Goal: Task Accomplishment & Management: Manage account settings

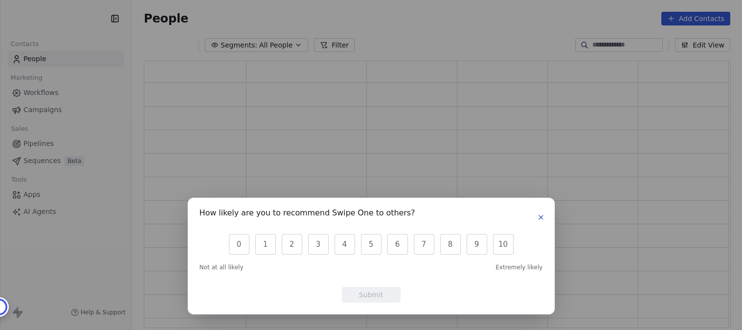
click at [543, 217] on icon "button" at bounding box center [541, 217] width 8 height 8
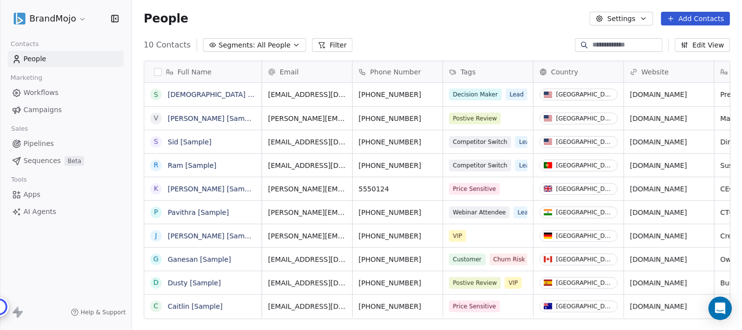
click at [76, 21] on html "BrandMojo Contacts People Marketing Workflows Campaigns Sales Pipelines Sequenc…" at bounding box center [371, 165] width 742 height 330
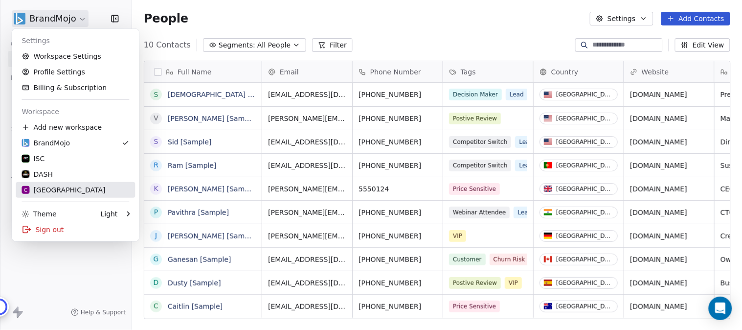
click at [66, 191] on div "C Chitrakoota School" at bounding box center [64, 190] width 84 height 10
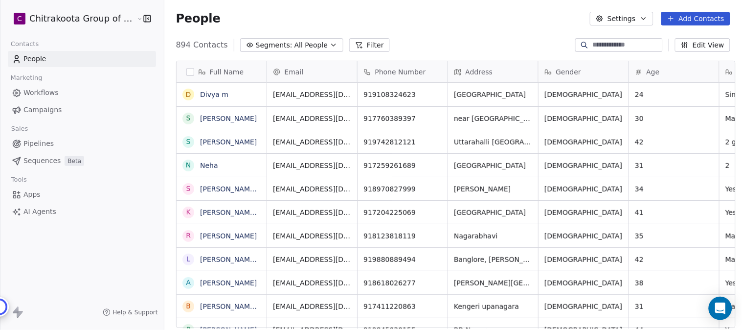
scroll to position [282, 575]
click at [31, 196] on span "Apps" at bounding box center [31, 194] width 17 height 10
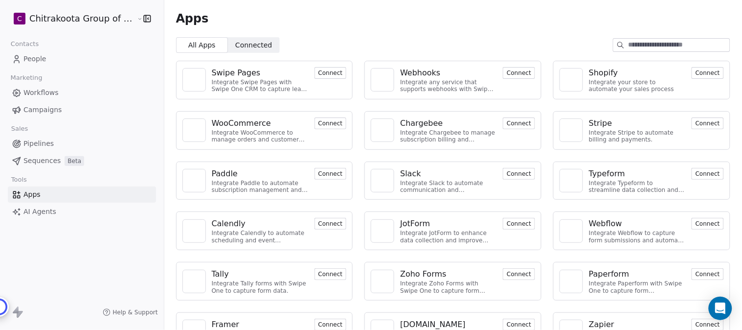
click at [331, 72] on button "Connect" at bounding box center [330, 73] width 32 height 12
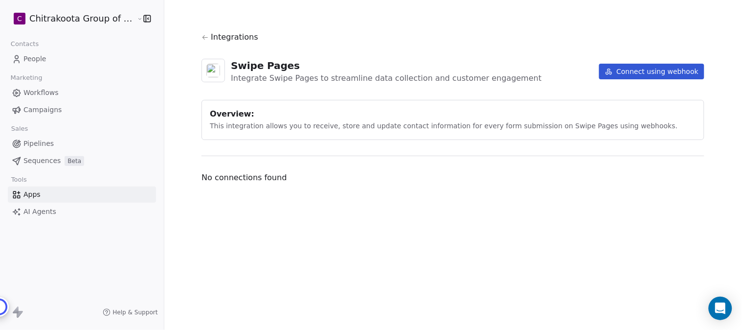
click at [666, 69] on button "Connect using webhook" at bounding box center [652, 72] width 106 height 16
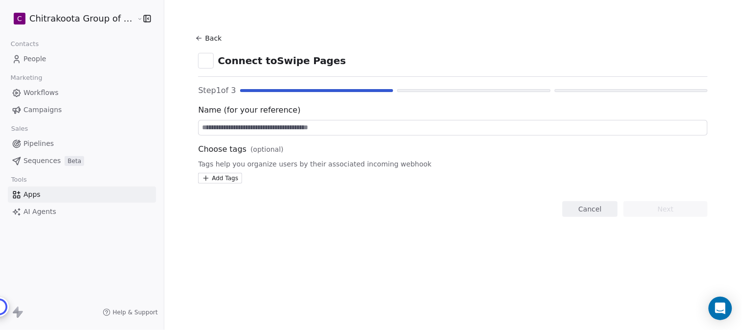
click at [242, 126] on input at bounding box center [453, 127] width 509 height 15
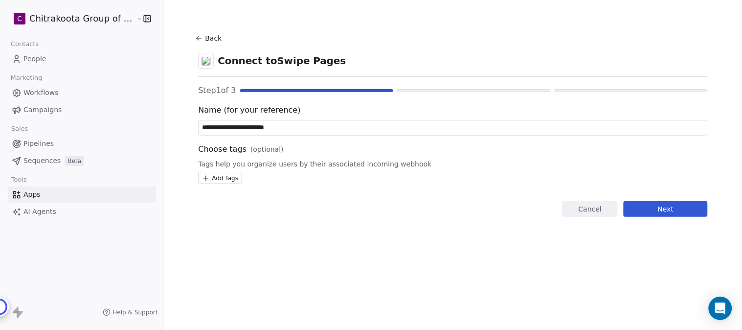
type input "**********"
click at [223, 178] on html "**********" at bounding box center [371, 165] width 742 height 330
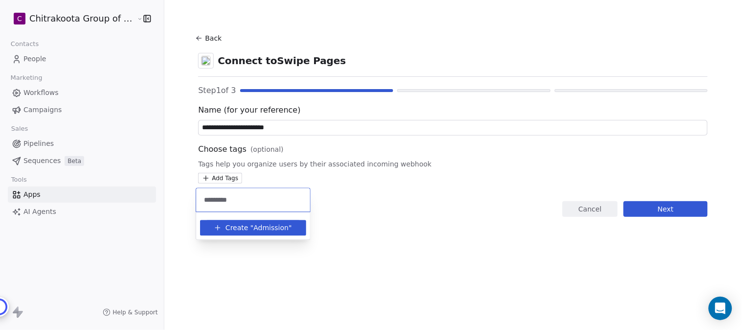
click at [205, 201] on input "*********" at bounding box center [253, 199] width 102 height 11
type input "**********"
click at [267, 231] on span "CKS Admission" at bounding box center [272, 228] width 36 height 10
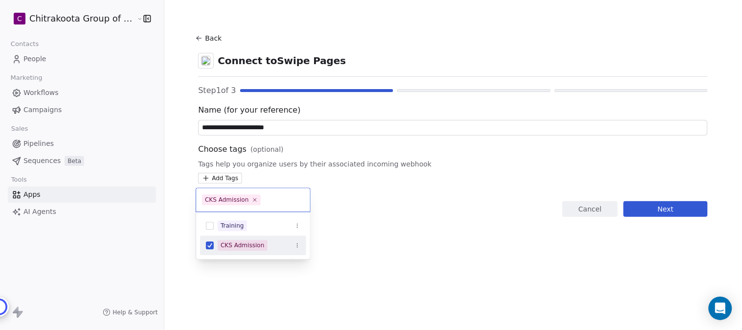
click at [373, 231] on html "**********" at bounding box center [371, 165] width 742 height 330
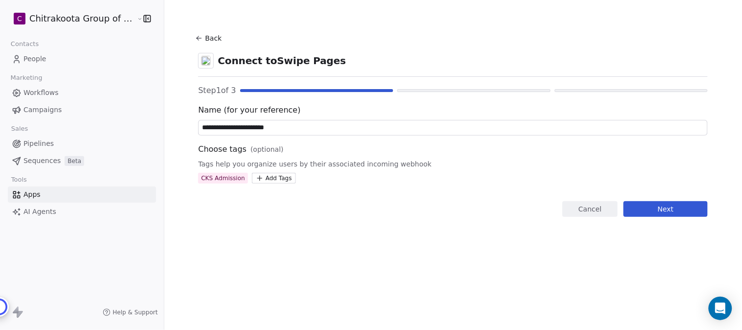
click at [214, 174] on div "CKS Admission" at bounding box center [223, 178] width 44 height 9
click at [220, 179] on div "CKS Admission" at bounding box center [223, 178] width 44 height 9
click at [223, 177] on div "CKS Admission" at bounding box center [223, 178] width 44 height 9
click at [272, 177] on html "**********" at bounding box center [371, 165] width 742 height 330
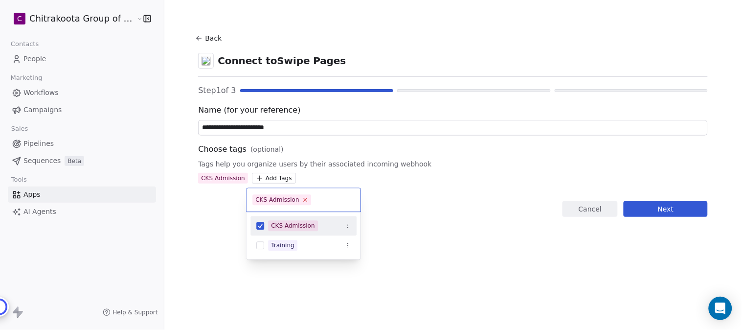
click at [302, 199] on icon at bounding box center [305, 200] width 6 height 6
click at [348, 226] on icon "Suggestions" at bounding box center [348, 226] width 6 height 6
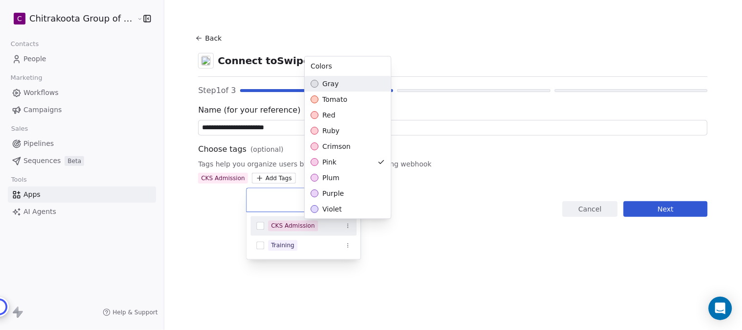
click at [402, 248] on html "**********" at bounding box center [371, 165] width 742 height 330
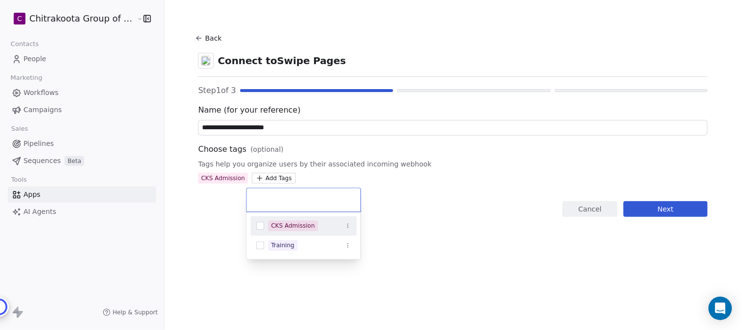
click at [400, 233] on html "**********" at bounding box center [371, 165] width 742 height 330
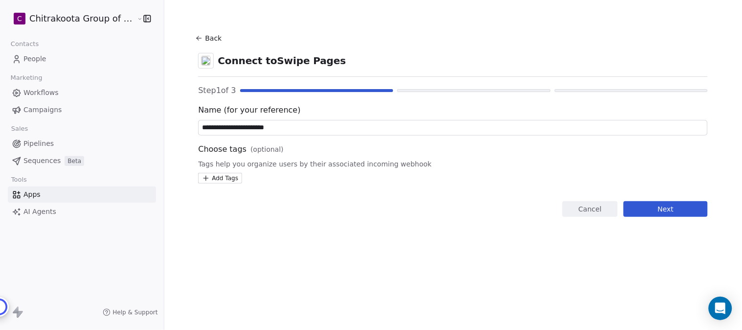
click at [74, 17] on html "**********" at bounding box center [371, 165] width 742 height 330
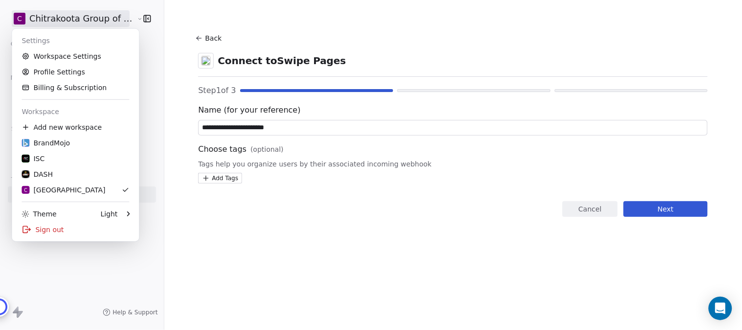
drag, startPoint x: 211, startPoint y: 255, endPoint x: 201, endPoint y: 252, distance: 11.2
click at [211, 255] on html "**********" at bounding box center [371, 165] width 742 height 330
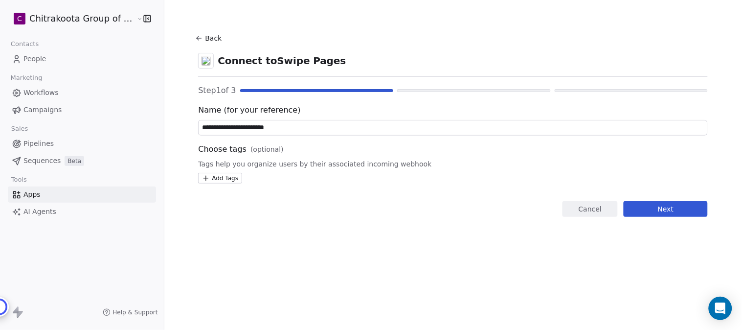
click at [218, 177] on html "**********" at bounding box center [371, 165] width 742 height 330
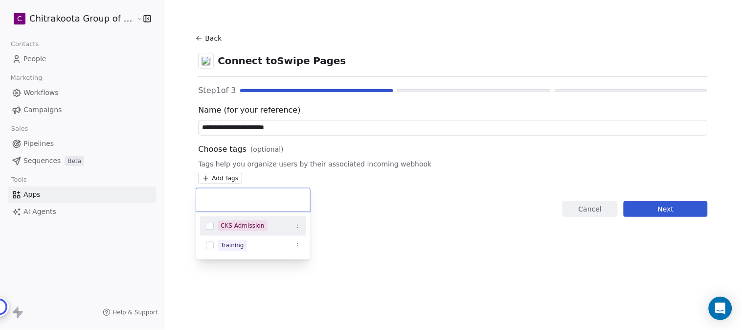
click at [207, 226] on button "Suggestions" at bounding box center [210, 226] width 8 height 8
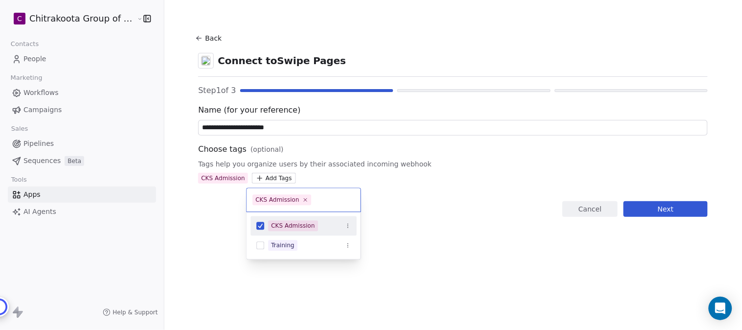
click at [442, 226] on html "**********" at bounding box center [371, 165] width 742 height 330
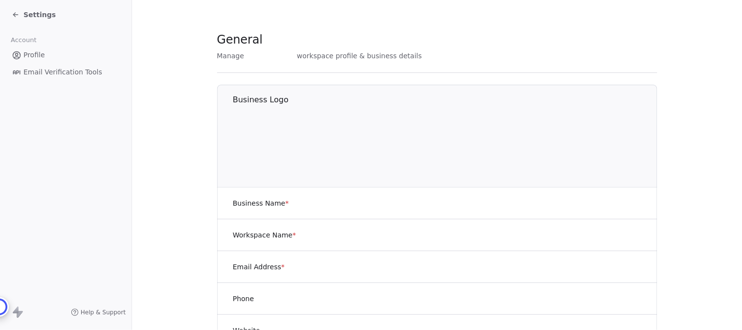
click at [33, 14] on span "Settings" at bounding box center [39, 15] width 32 height 10
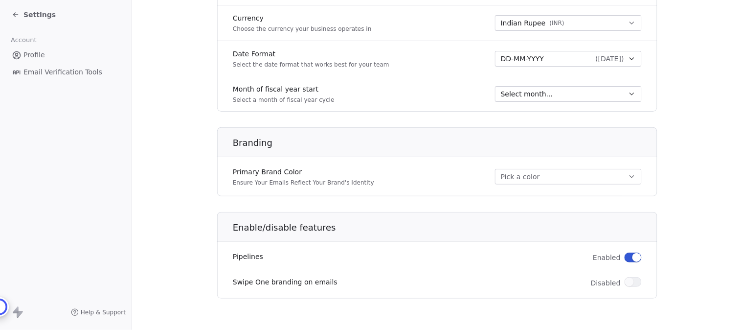
scroll to position [509, 0]
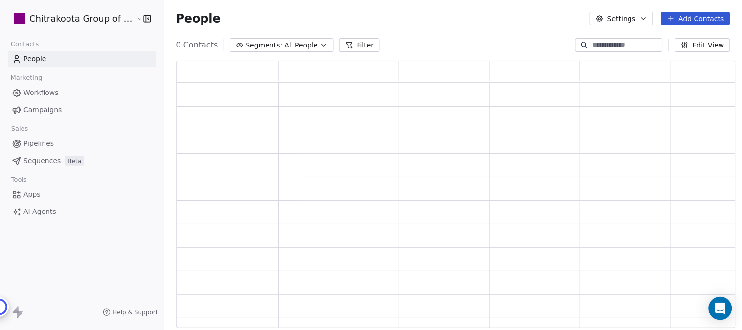
click at [79, 17] on html "Chitrakoota Group of Institutions Contacts People Marketing Workflows Campaigns…" at bounding box center [371, 165] width 742 height 330
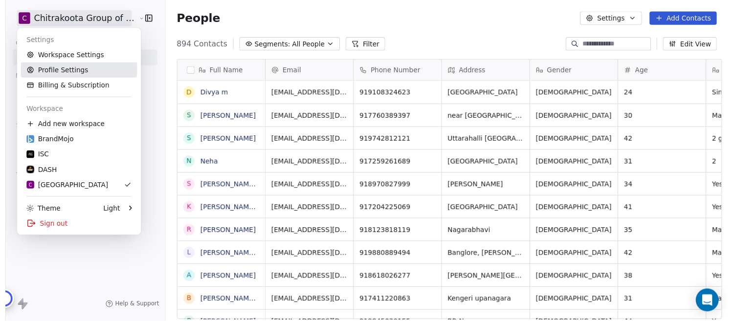
scroll to position [282, 575]
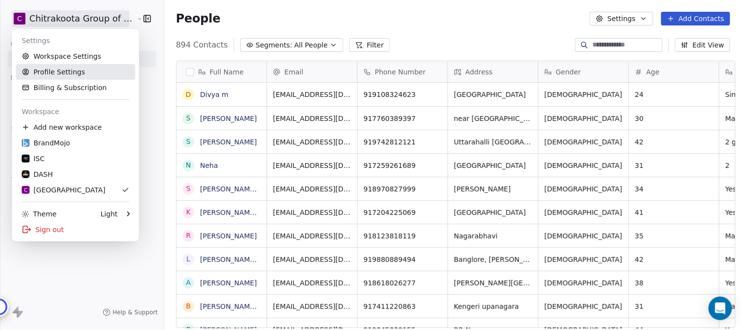
click at [67, 72] on link "Profile Settings" at bounding box center [75, 72] width 119 height 16
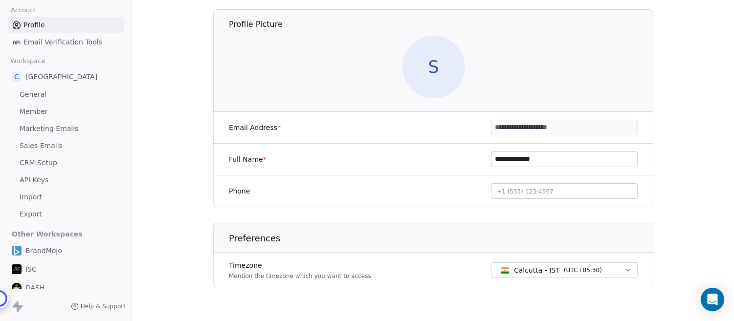
scroll to position [82, 0]
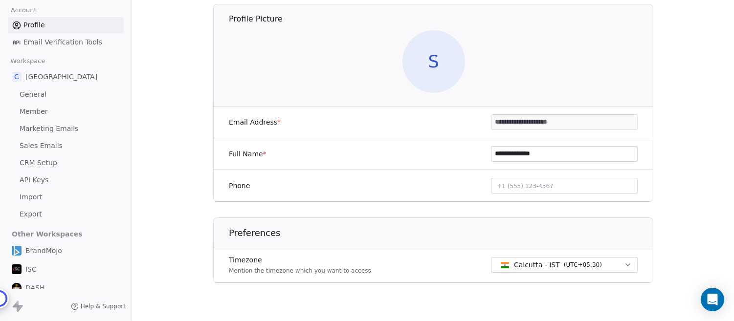
click at [37, 97] on span "General" at bounding box center [33, 94] width 27 height 10
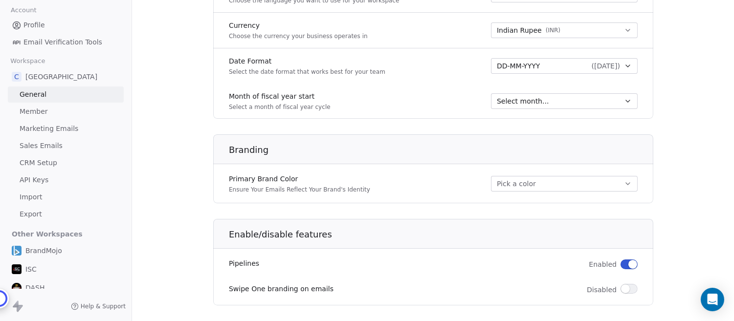
scroll to position [509, 0]
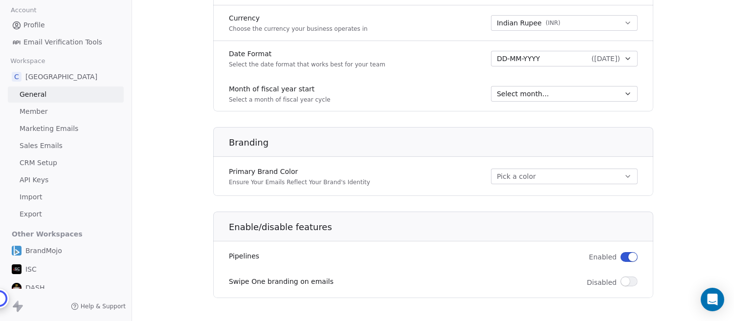
click at [46, 158] on span "CRM Setup" at bounding box center [39, 163] width 38 height 10
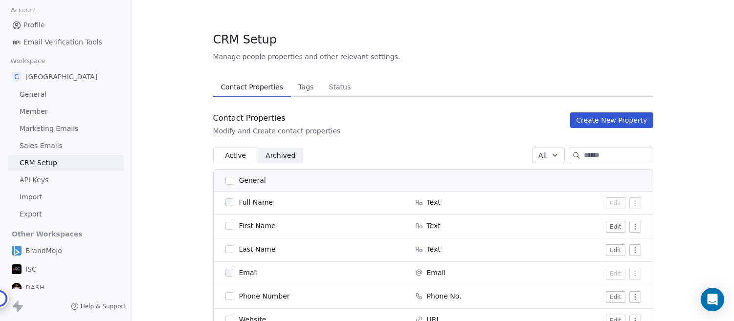
click at [40, 179] on span "API Keys" at bounding box center [34, 180] width 29 height 10
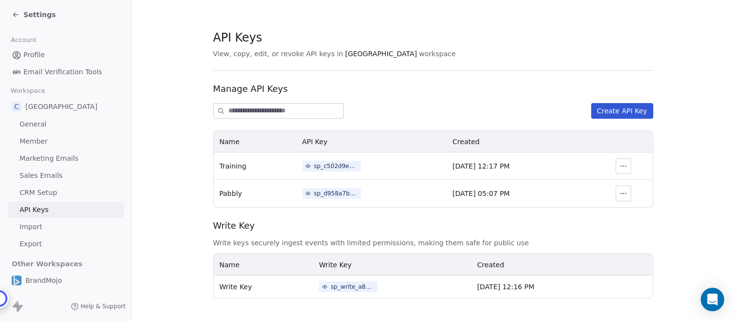
click at [34, 55] on span "Profile" at bounding box center [34, 55] width 22 height 10
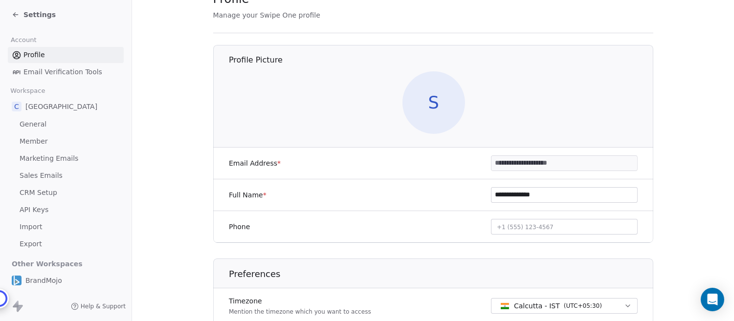
scroll to position [82, 0]
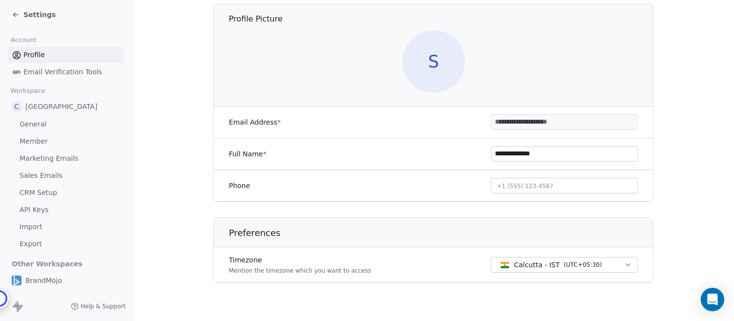
click at [41, 125] on span "General" at bounding box center [33, 124] width 27 height 10
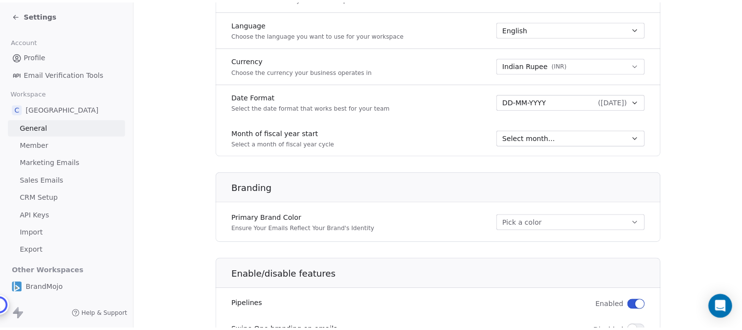
scroll to position [509, 0]
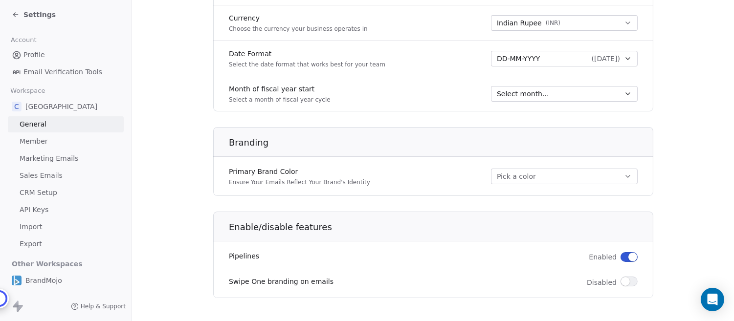
click at [18, 17] on icon at bounding box center [16, 15] width 8 height 8
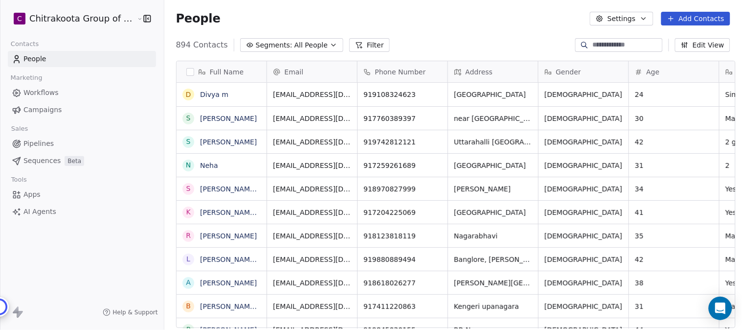
scroll to position [282, 575]
click at [37, 60] on span "People" at bounding box center [34, 59] width 23 height 10
click at [636, 18] on button "Settings" at bounding box center [621, 19] width 63 height 14
click at [644, 19] on html "C Chitrakoota Group of Institutions Contacts People Marketing Workflows Campaig…" at bounding box center [371, 165] width 742 height 330
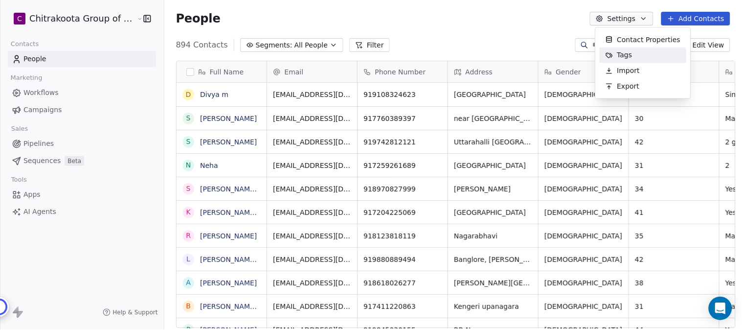
click at [619, 56] on span "Tags" at bounding box center [624, 55] width 15 height 10
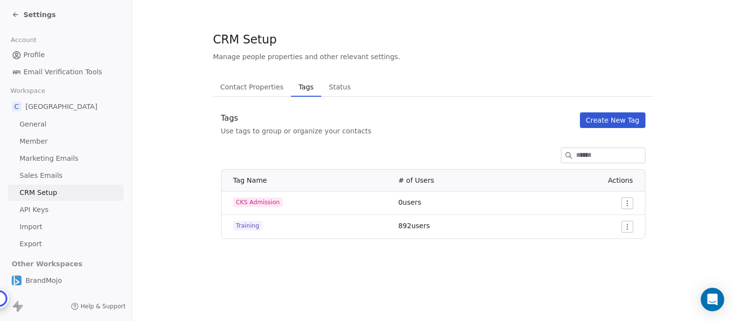
click at [632, 203] on html "Settings Account Profile Email Verification Tools Workspace C Chitrakoota Schoo…" at bounding box center [367, 160] width 734 height 321
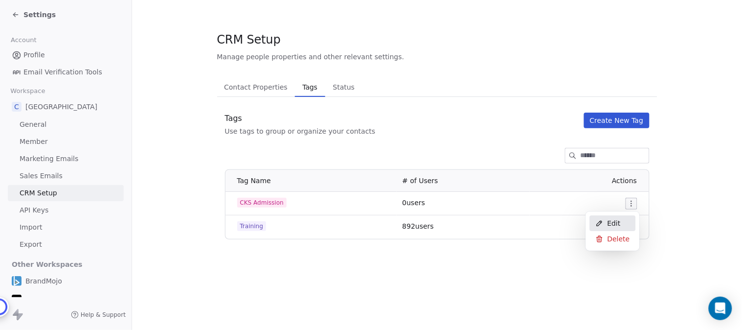
click at [610, 220] on span "Edit" at bounding box center [613, 223] width 13 height 10
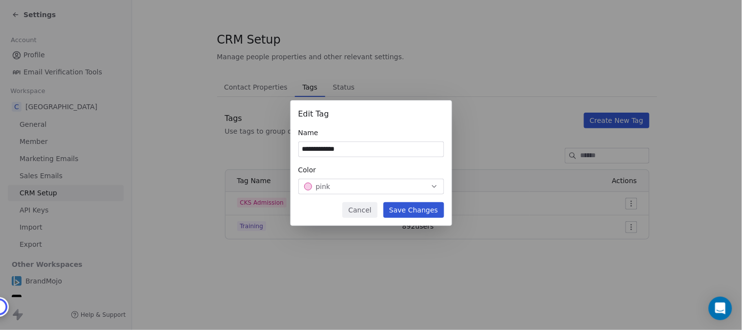
click at [366, 148] on input "**********" at bounding box center [371, 149] width 145 height 15
drag, startPoint x: 354, startPoint y: 147, endPoint x: 369, endPoint y: 148, distance: 14.7
click at [369, 148] on input "**********" at bounding box center [371, 149] width 145 height 15
type input "**********"
click at [410, 207] on button "Save Changes" at bounding box center [413, 210] width 61 height 16
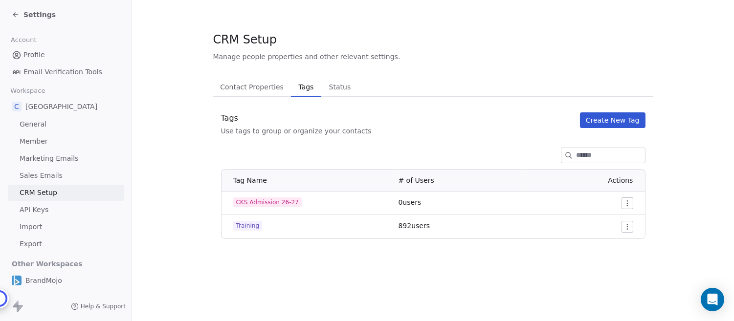
click at [23, 6] on div "Settings" at bounding box center [66, 14] width 132 height 29
click at [25, 15] on span "Settings" at bounding box center [39, 15] width 32 height 10
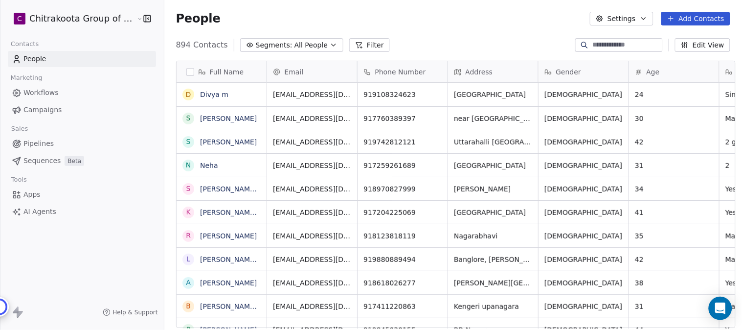
scroll to position [282, 575]
click at [30, 196] on span "Apps" at bounding box center [31, 194] width 17 height 10
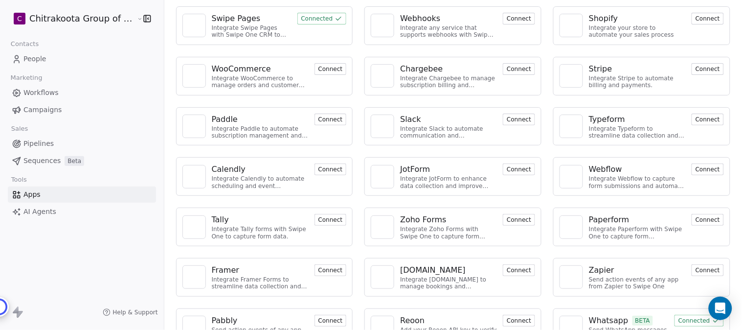
scroll to position [79, 0]
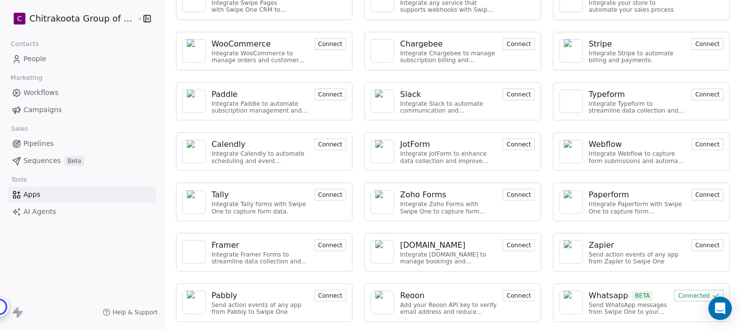
click at [324, 295] on button "Connect" at bounding box center [330, 296] width 32 height 12
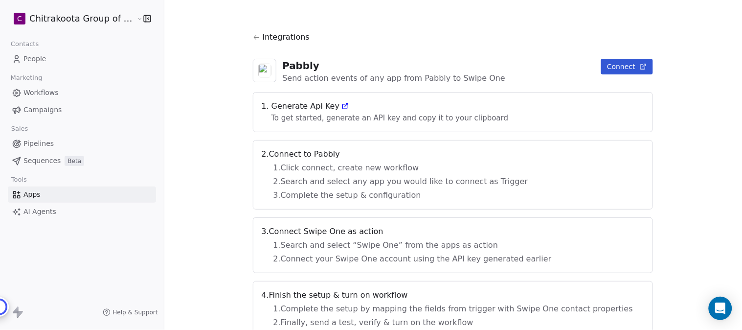
click at [260, 36] on icon at bounding box center [256, 37] width 7 height 7
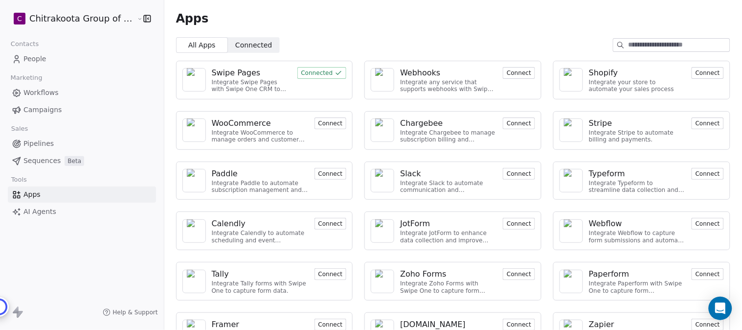
click at [325, 72] on button "Connected" at bounding box center [321, 73] width 49 height 12
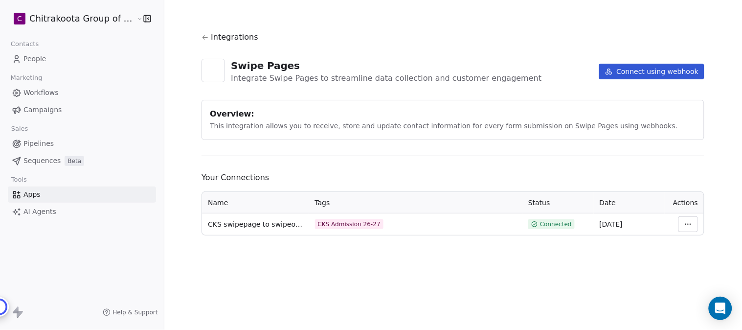
click at [542, 224] on span "Connected" at bounding box center [556, 224] width 32 height 8
click at [687, 224] on html "C Chitrakoota Group of Institutions Contacts People Marketing Workflows Campaig…" at bounding box center [371, 165] width 742 height 330
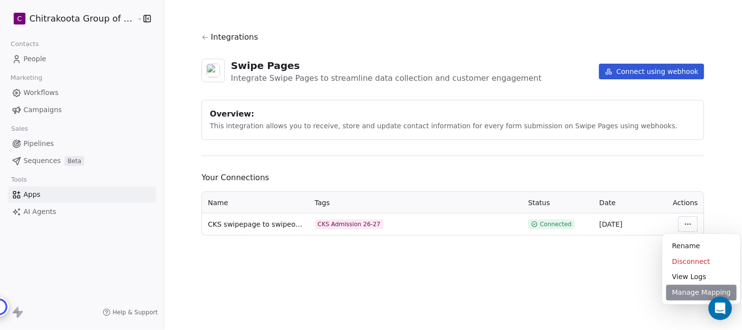
click at [691, 295] on div "Manage Mapping" at bounding box center [701, 293] width 70 height 16
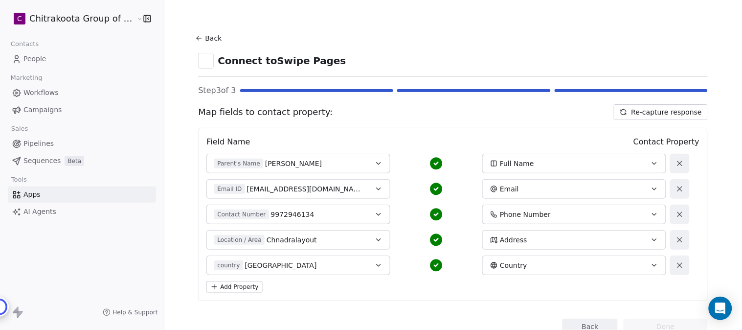
scroll to position [35, 0]
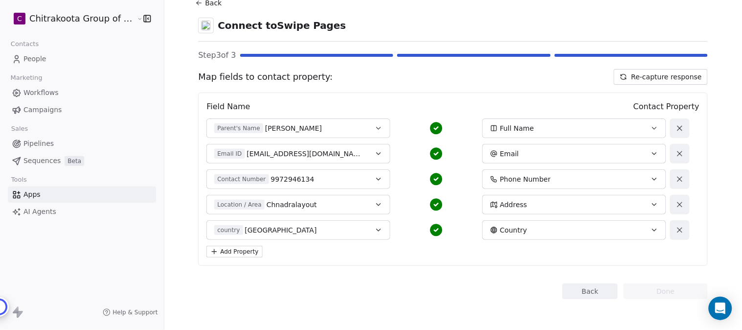
click at [577, 291] on button "Back" at bounding box center [589, 291] width 55 height 16
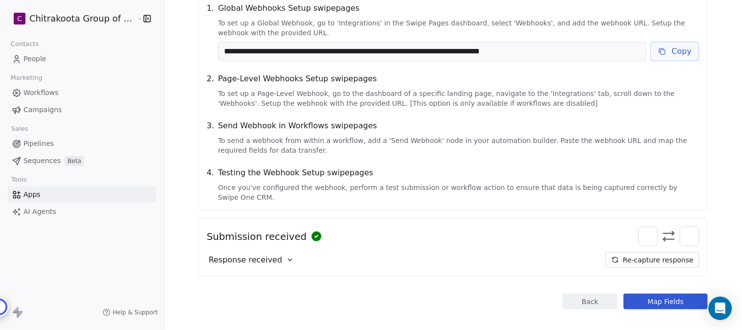
scroll to position [131, 0]
click at [671, 293] on button "Map Fields" at bounding box center [666, 301] width 84 height 16
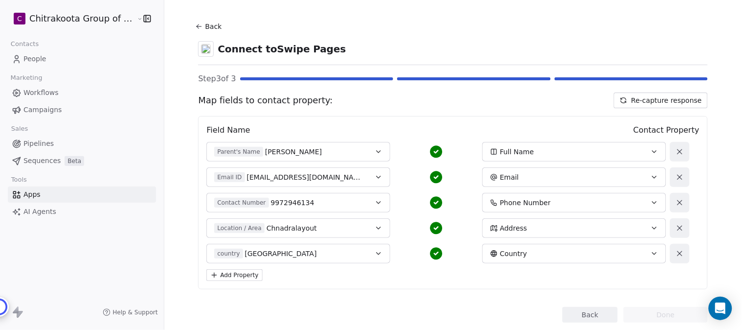
scroll to position [0, 0]
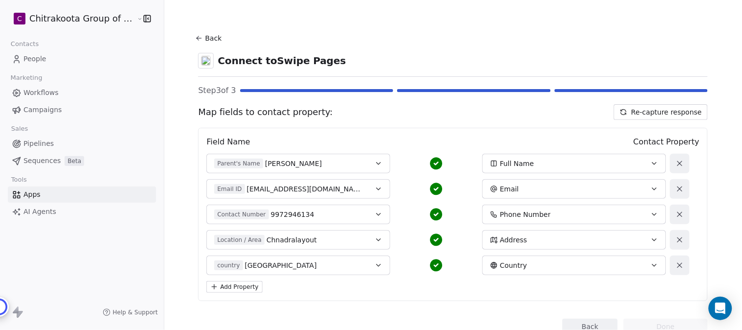
click at [201, 37] on button "Back" at bounding box center [209, 38] width 31 height 18
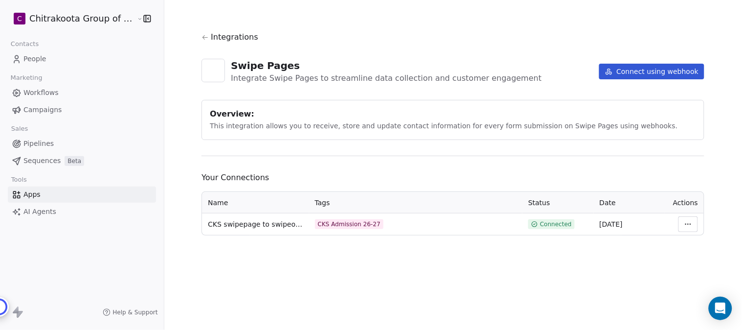
click at [235, 39] on span "Integrations" at bounding box center [234, 37] width 47 height 12
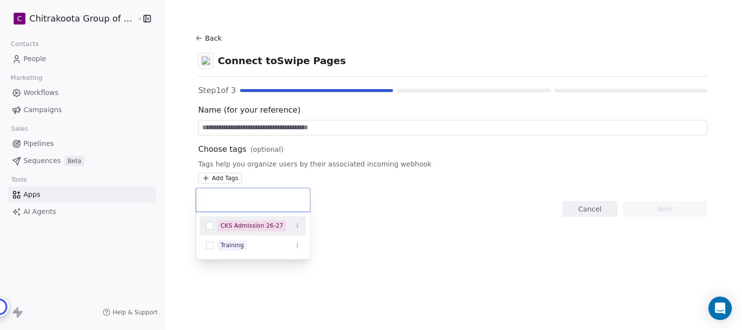
click at [206, 225] on button "Suggestions" at bounding box center [210, 226] width 8 height 8
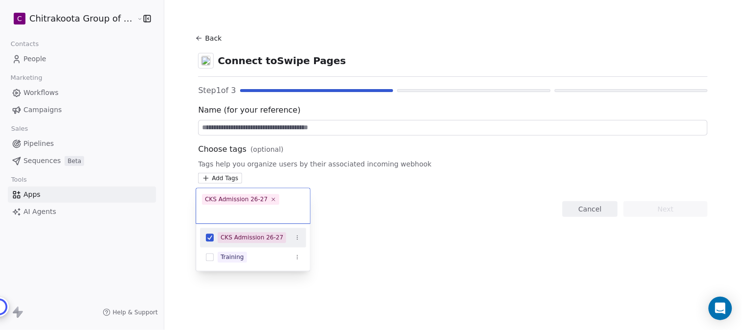
click at [236, 123] on html "C Chitrakoota Group of Institutions Contacts People Marketing Workflows Campaig…" at bounding box center [371, 165] width 742 height 330
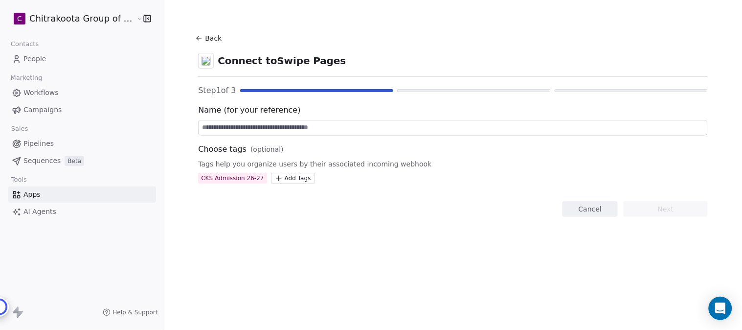
click at [236, 129] on input at bounding box center [453, 127] width 509 height 15
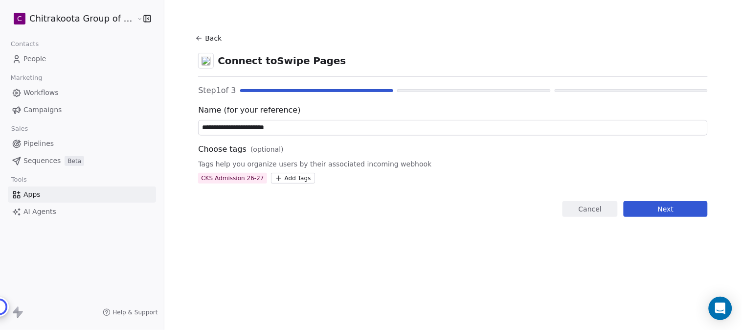
type input "**********"
click at [669, 209] on button "Next" at bounding box center [666, 209] width 84 height 16
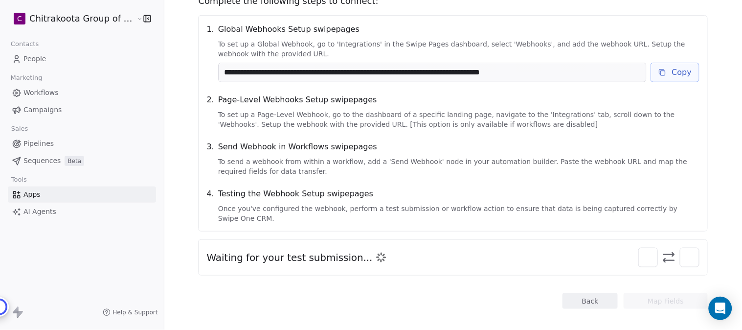
scroll to position [55, 0]
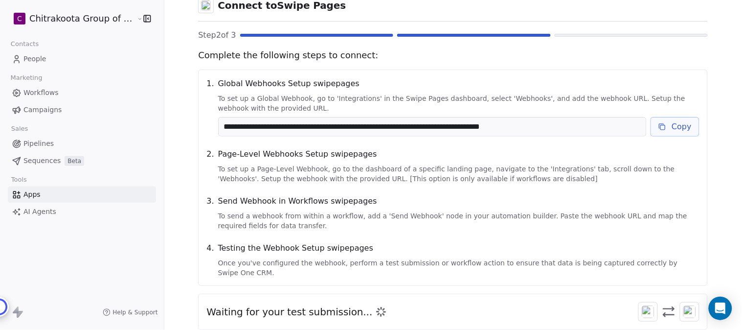
click at [675, 124] on button "Copy" at bounding box center [674, 127] width 49 height 20
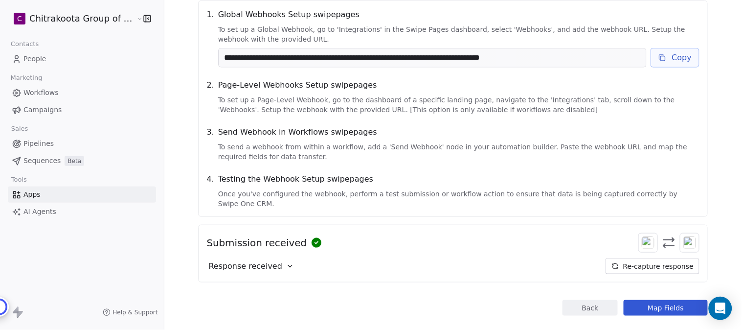
scroll to position [131, 0]
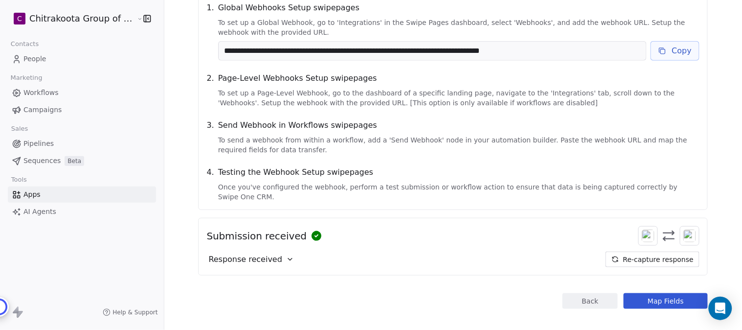
click at [286, 255] on icon at bounding box center [290, 259] width 8 height 8
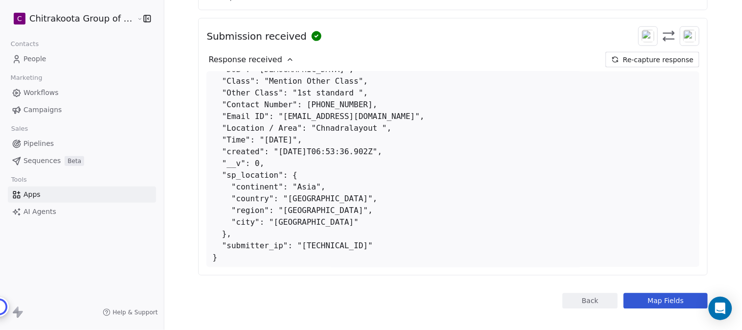
scroll to position [98, 0]
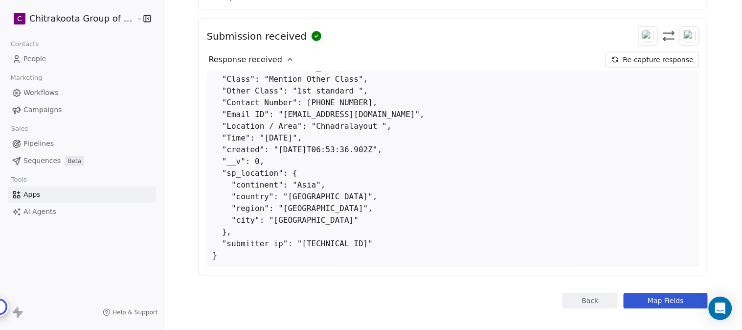
click at [677, 293] on button "Map Fields" at bounding box center [666, 301] width 84 height 16
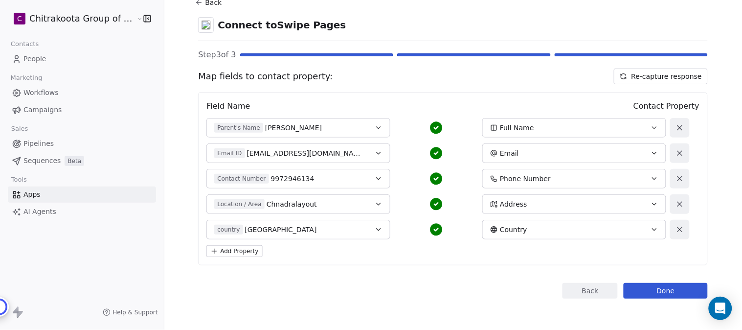
scroll to position [35, 0]
click at [680, 288] on button "Done" at bounding box center [666, 291] width 84 height 16
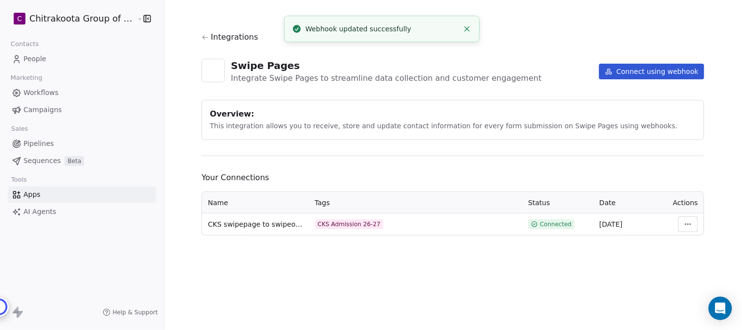
click at [687, 221] on html "C Chitrakoota Group of Institutions Contacts People Marketing Workflows Campaig…" at bounding box center [371, 165] width 742 height 330
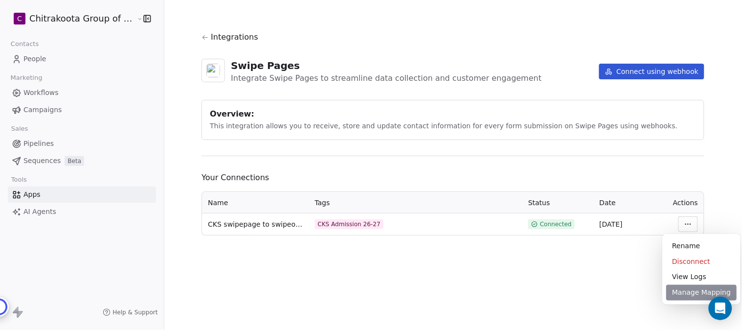
click at [683, 294] on div "Manage Mapping" at bounding box center [701, 293] width 70 height 16
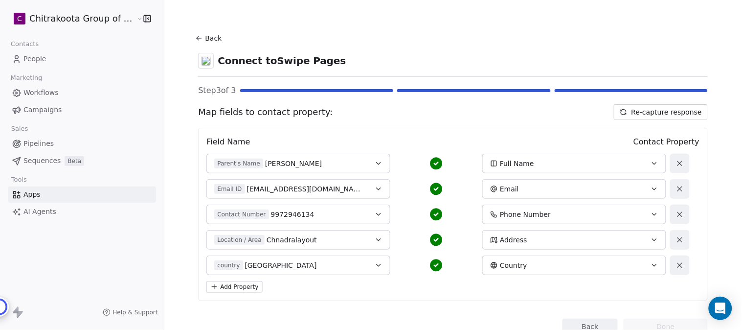
click at [203, 39] on button "Back" at bounding box center [209, 38] width 31 height 18
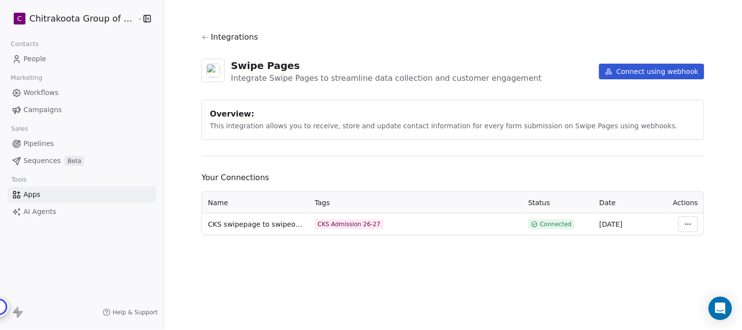
click at [202, 38] on icon at bounding box center [204, 37] width 5 height 4
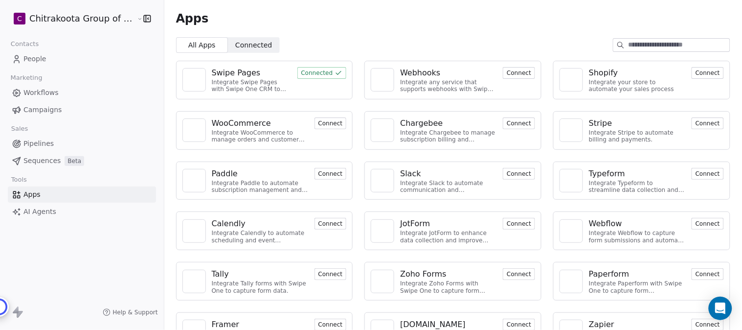
click at [38, 61] on span "People" at bounding box center [34, 59] width 23 height 10
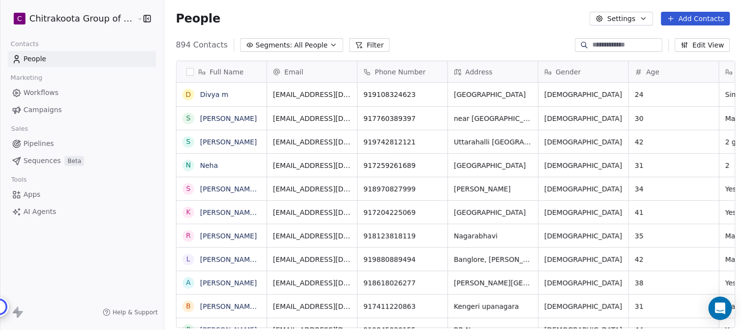
scroll to position [282, 575]
click at [306, 45] on span "All People" at bounding box center [310, 45] width 33 height 10
click at [321, 44] on html "C Chitrakoota Group of Institutions Contacts People Marketing Workflows Campaig…" at bounding box center [371, 165] width 742 height 330
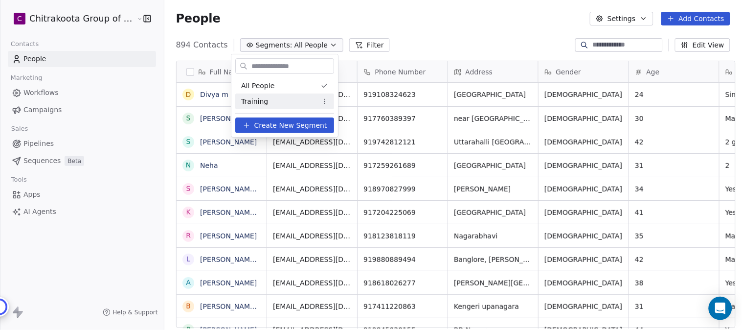
click at [492, 16] on html "C Chitrakoota Group of Institutions Contacts People Marketing Workflows Campaig…" at bounding box center [371, 165] width 742 height 330
click at [625, 20] on button "Settings" at bounding box center [621, 19] width 63 height 14
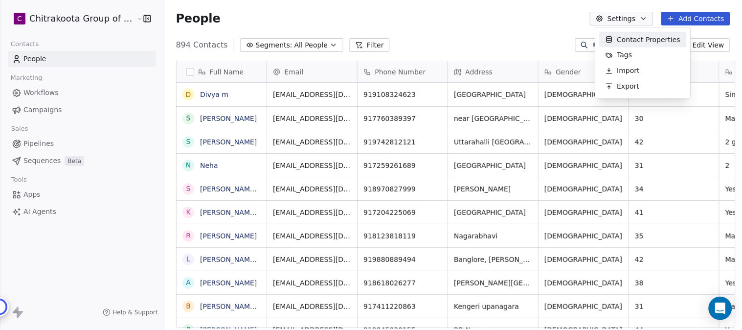
click at [646, 17] on html "C Chitrakoota Group of Institutions Contacts People Marketing Workflows Campaig…" at bounding box center [371, 165] width 742 height 330
click at [629, 53] on span "Tags" at bounding box center [624, 55] width 15 height 10
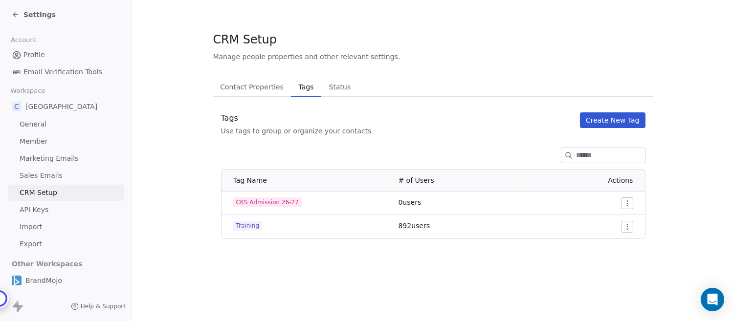
click at [265, 91] on span "Contact Properties" at bounding box center [251, 87] width 71 height 14
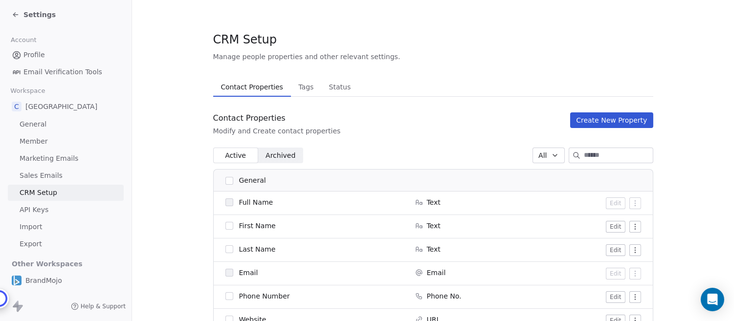
click at [336, 90] on span "Status" at bounding box center [340, 87] width 30 height 14
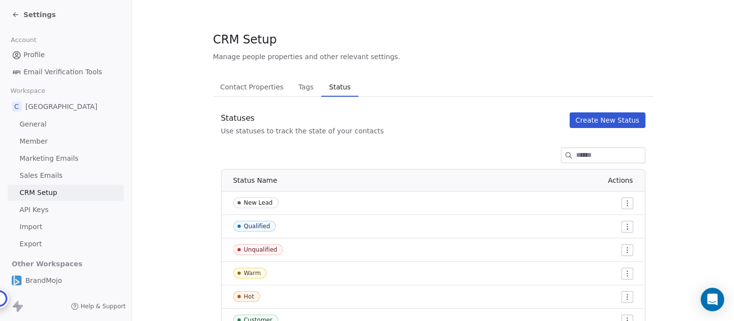
click at [299, 84] on span "Tags" at bounding box center [305, 87] width 23 height 14
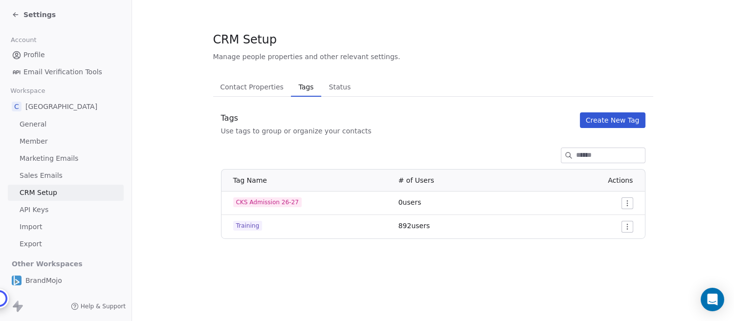
click at [31, 13] on span "Settings" at bounding box center [39, 15] width 32 height 10
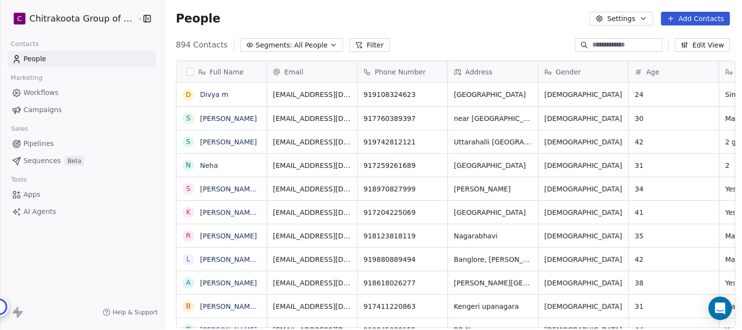
scroll to position [282, 575]
click at [330, 46] on icon "button" at bounding box center [334, 45] width 8 height 8
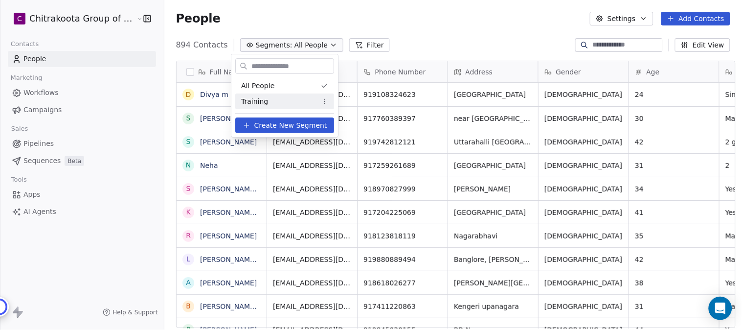
click at [297, 127] on span "Create New Segment" at bounding box center [290, 125] width 73 height 10
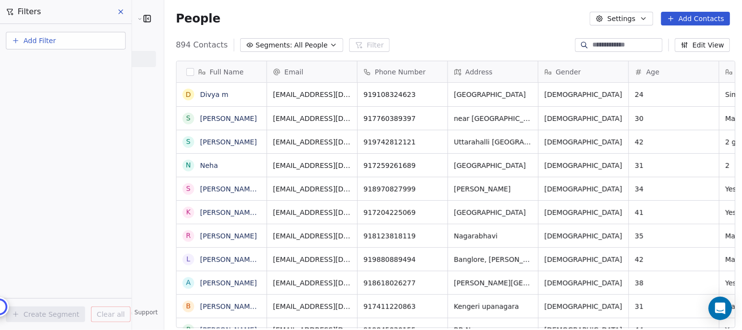
click at [54, 43] on span "Add Filter" at bounding box center [39, 41] width 32 height 10
click at [49, 65] on span "Contact properties" at bounding box center [48, 63] width 64 height 10
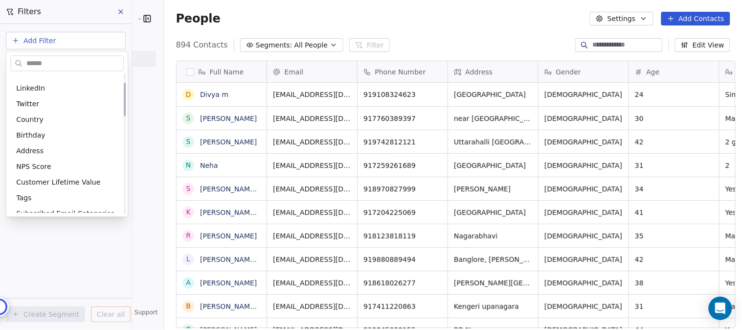
scroll to position [109, 0]
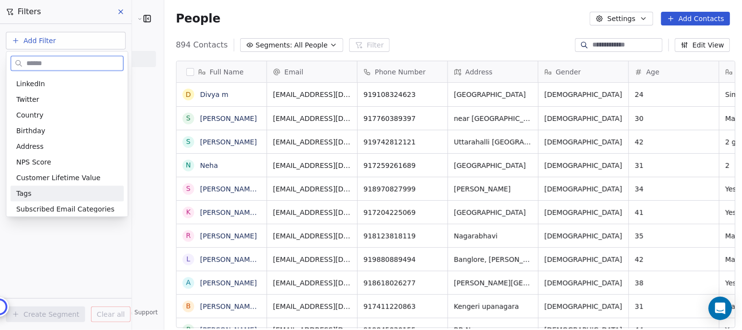
click at [31, 190] on div "Tags" at bounding box center [67, 193] width 102 height 10
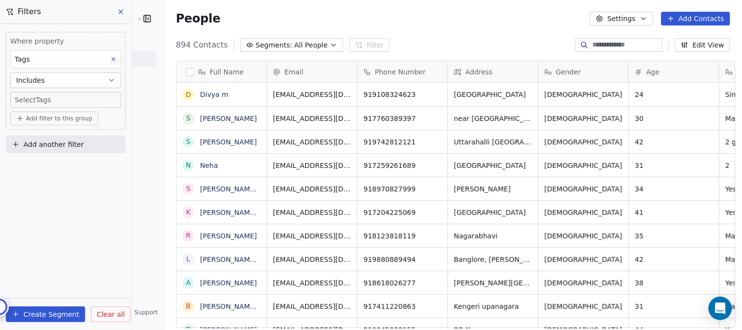
scroll to position [282, 575]
click at [41, 99] on body "C Chitrakoota Group of Institutions Contacts People Marketing Workflows Campaig…" at bounding box center [371, 165] width 742 height 330
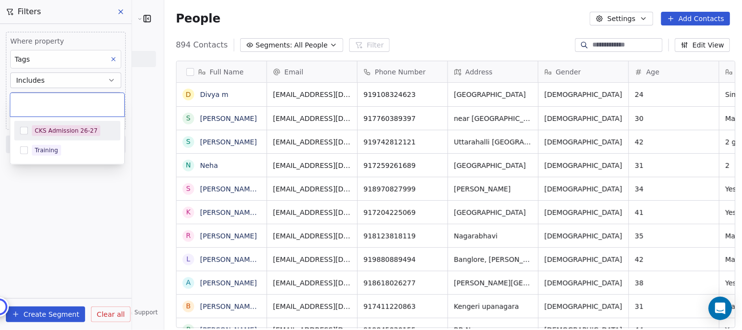
click at [27, 129] on button "Suggestions" at bounding box center [24, 131] width 8 height 8
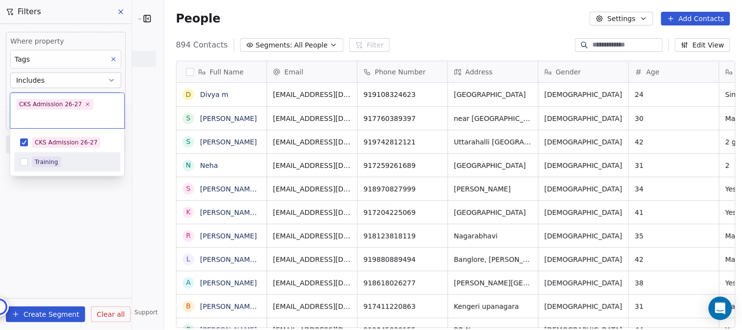
click at [87, 212] on html "C Chitrakoota Group of Institutions Contacts People Marketing Workflows Campaig…" at bounding box center [371, 165] width 742 height 330
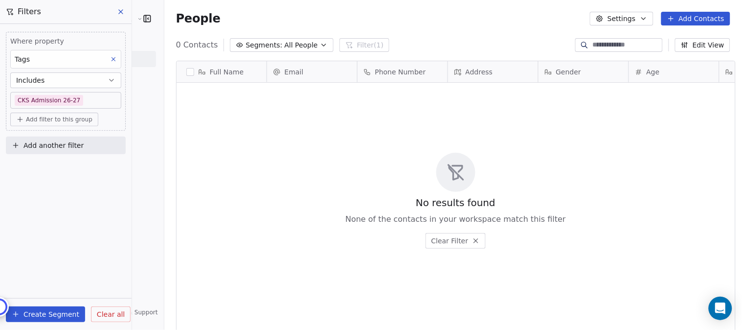
click at [56, 312] on button "Create Segment" at bounding box center [45, 314] width 79 height 16
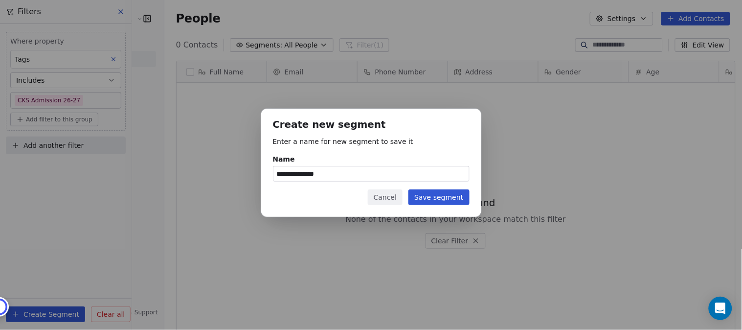
type input "**********"
click at [447, 196] on button "Save segment" at bounding box center [438, 197] width 61 height 16
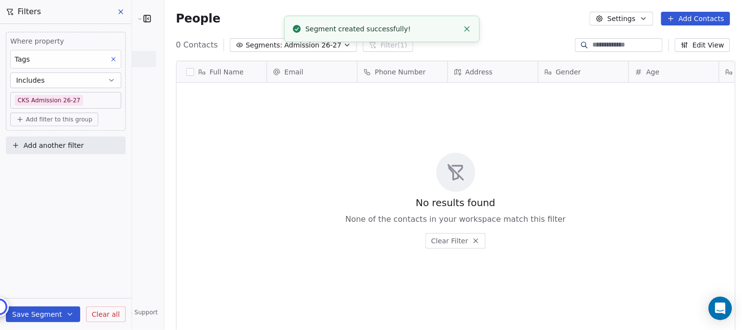
click at [325, 46] on span "Admission 26-27" at bounding box center [312, 45] width 57 height 10
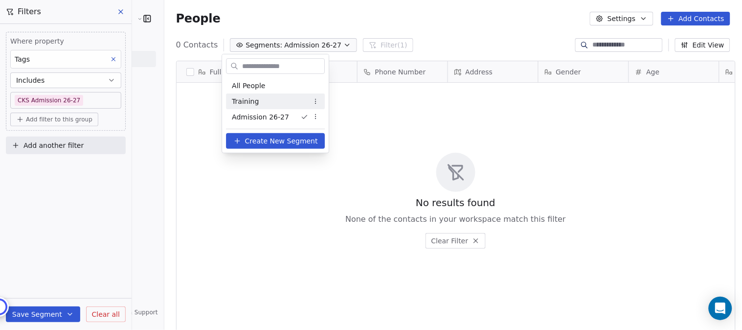
click at [427, 20] on html "C Chitrakoota Group of Institutions Contacts People Marketing Workflows Campaig…" at bounding box center [371, 165] width 742 height 330
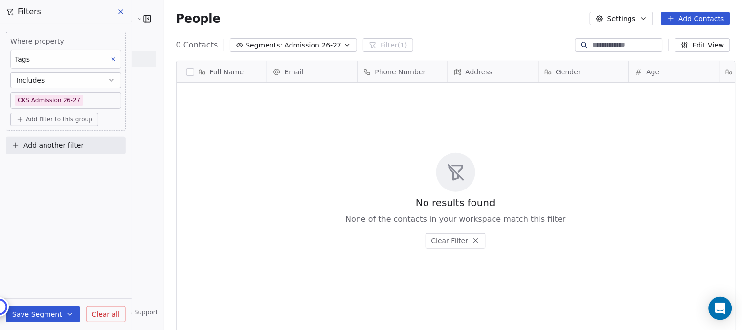
click at [28, 314] on button "Save Segment" at bounding box center [43, 314] width 74 height 16
click at [114, 207] on div "Where property Tags Includes CKS Admission 26-27 Add filter to this group Add a…" at bounding box center [66, 177] width 132 height 306
click at [123, 13] on icon at bounding box center [121, 12] width 8 height 8
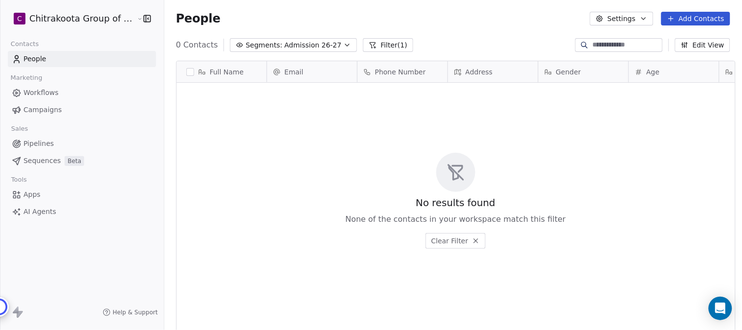
click at [343, 45] on icon "button" at bounding box center [347, 45] width 8 height 8
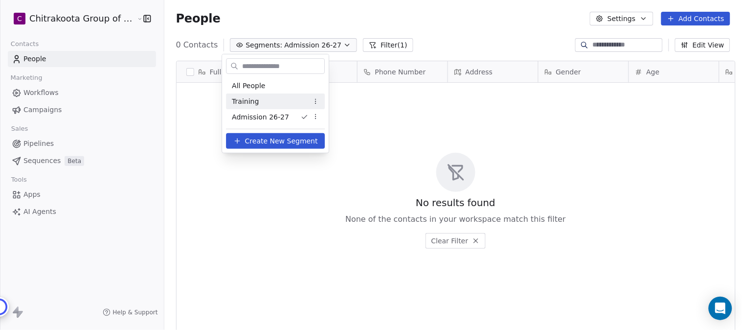
click at [237, 101] on span "Training" at bounding box center [245, 101] width 27 height 10
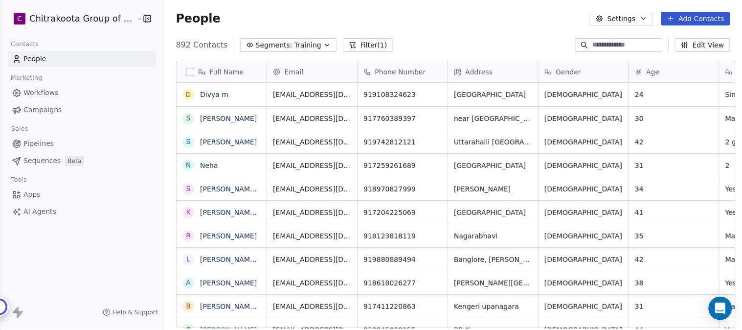
click at [647, 15] on icon "button" at bounding box center [644, 19] width 8 height 8
